Goal: Transaction & Acquisition: Purchase product/service

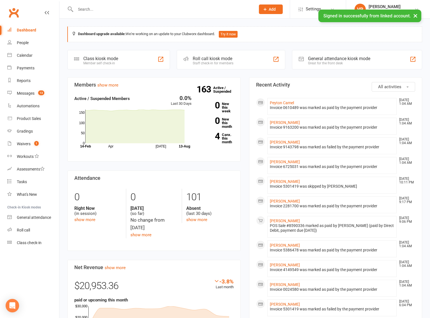
click at [95, 12] on input "text" at bounding box center [163, 9] width 178 height 8
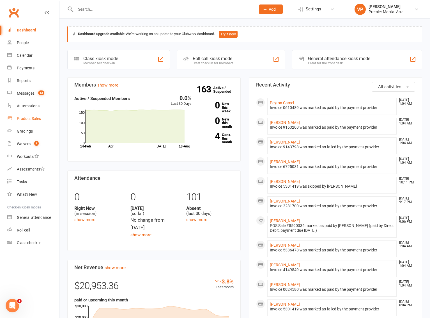
click at [20, 118] on div "Product Sales" at bounding box center [29, 118] width 24 height 4
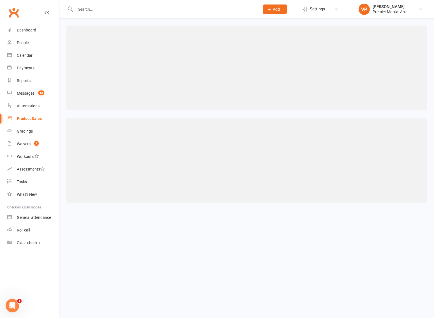
select select "100"
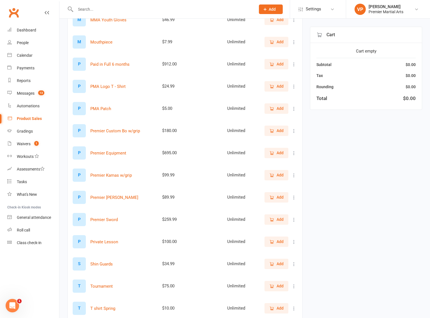
scroll to position [677, 0]
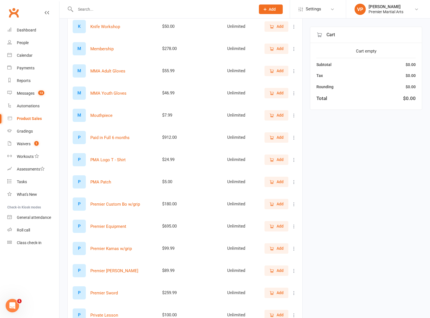
click at [278, 72] on span "Add" at bounding box center [280, 71] width 7 height 6
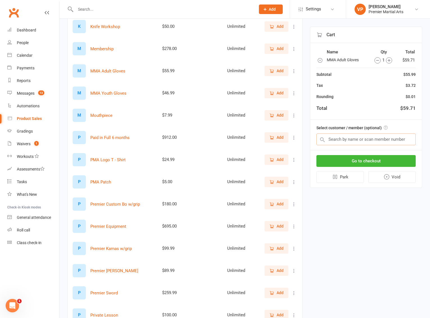
click at [343, 142] on input "text" at bounding box center [365, 139] width 99 height 12
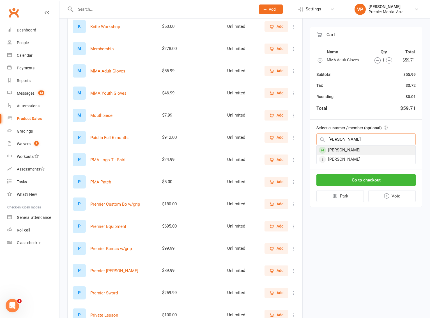
type input "[PERSON_NAME]"
click at [342, 150] on div "[PERSON_NAME]" at bounding box center [366, 149] width 99 height 9
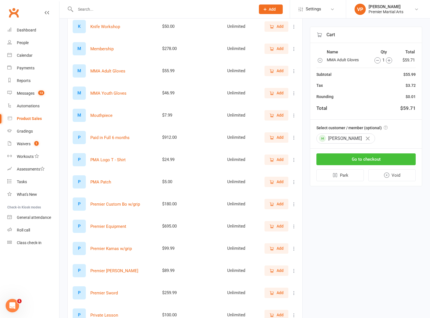
click at [345, 157] on button "Go to checkout" at bounding box center [365, 159] width 99 height 12
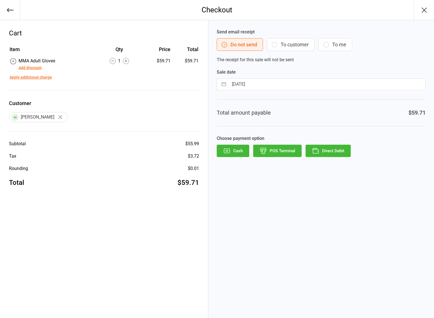
click at [342, 150] on button "Direct Debit" at bounding box center [328, 150] width 45 height 12
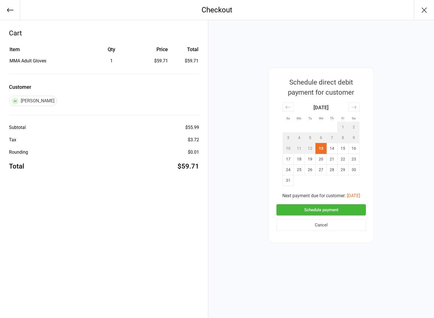
click at [305, 206] on button "Schedule payment" at bounding box center [321, 210] width 89 height 12
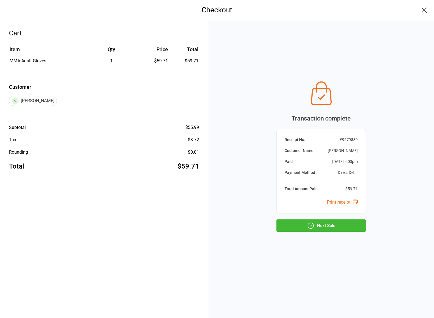
click at [294, 222] on button "Next Sale" at bounding box center [321, 225] width 89 height 12
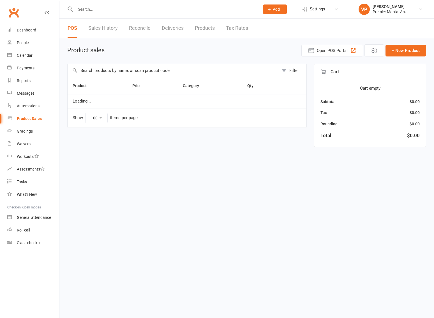
select select "100"
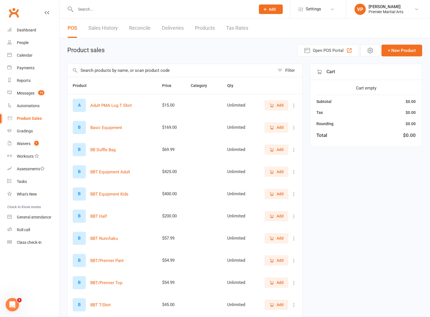
scroll to position [224, 0]
